Goal: Task Accomplishment & Management: Manage account settings

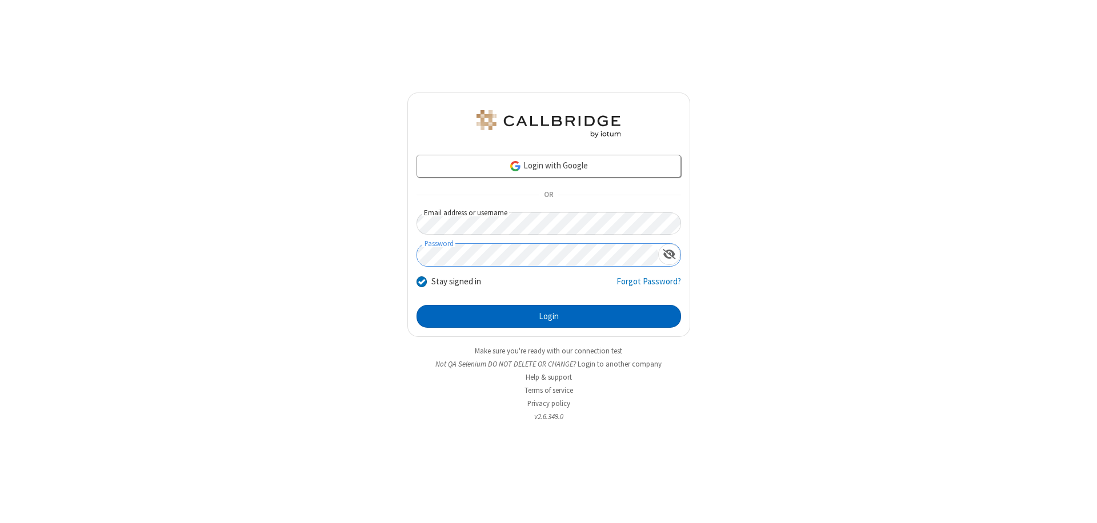
click at [548, 316] on button "Login" at bounding box center [548, 316] width 265 height 23
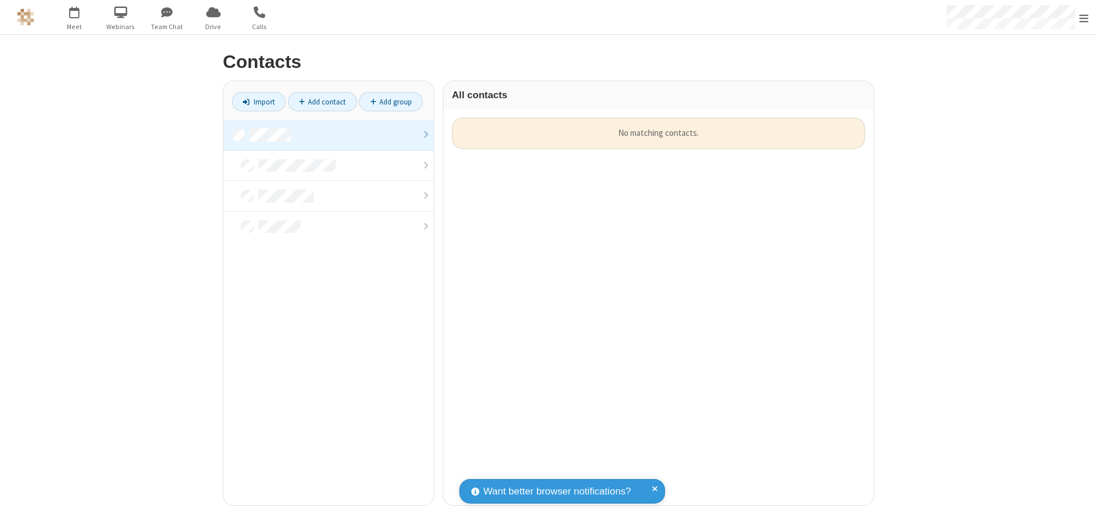
click at [328, 135] on link at bounding box center [328, 135] width 210 height 31
click at [322, 102] on link "Add contact" at bounding box center [322, 101] width 69 height 19
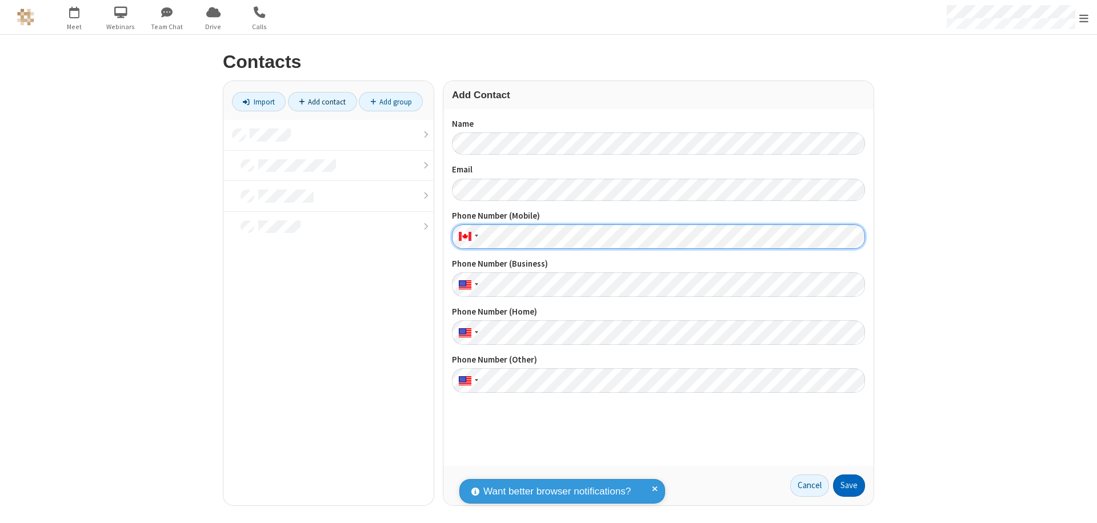
click at [849, 486] on button "Save" at bounding box center [849, 486] width 32 height 23
